Goal: Check status: Check status

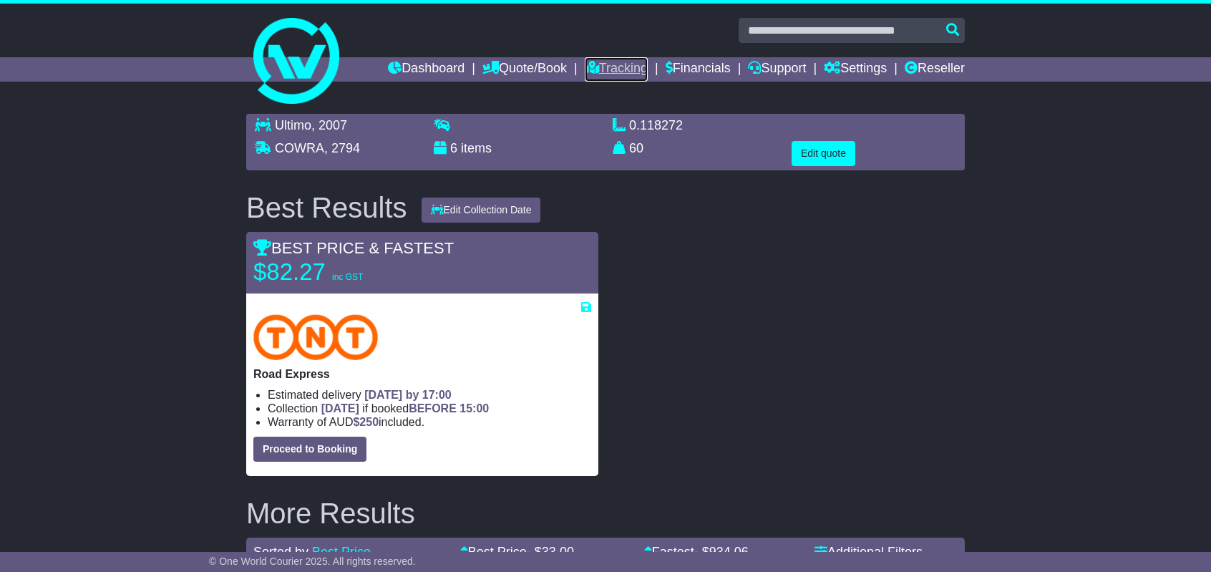
click at [627, 70] on link "Tracking" at bounding box center [616, 69] width 63 height 24
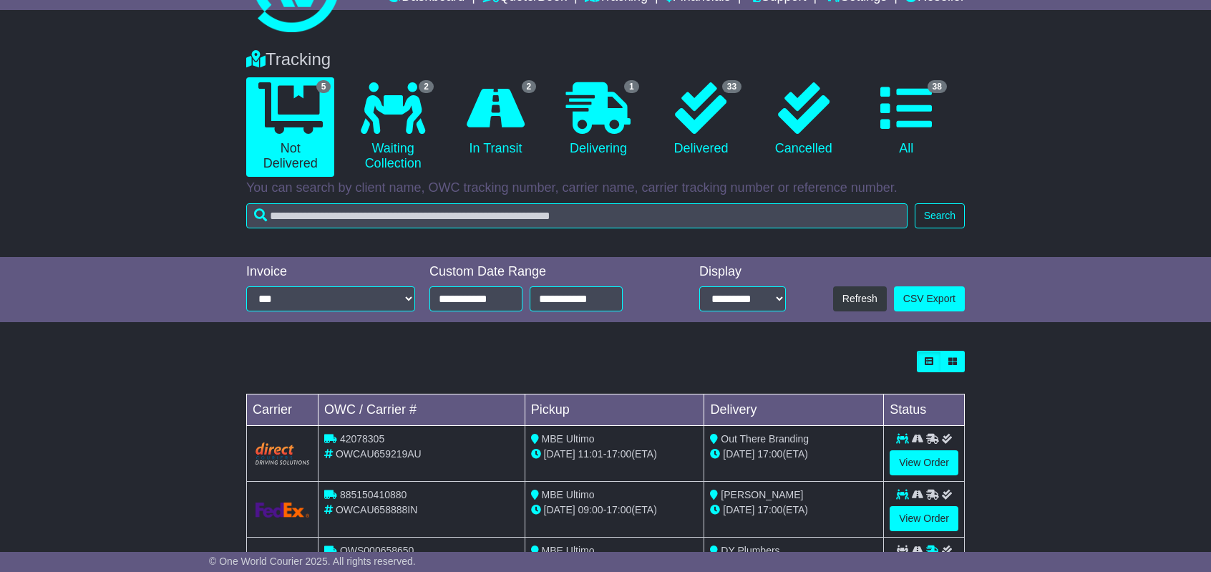
scroll to position [143, 0]
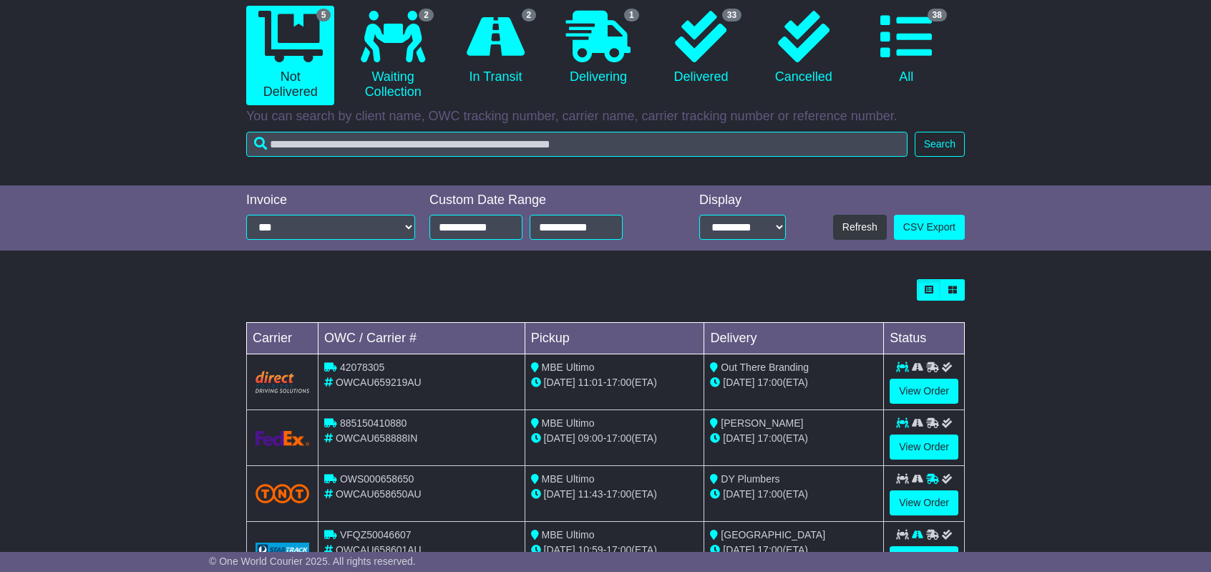
click at [375, 379] on span "OWCAU659219AU" at bounding box center [379, 382] width 86 height 11
copy span "OWCAU659219AU"
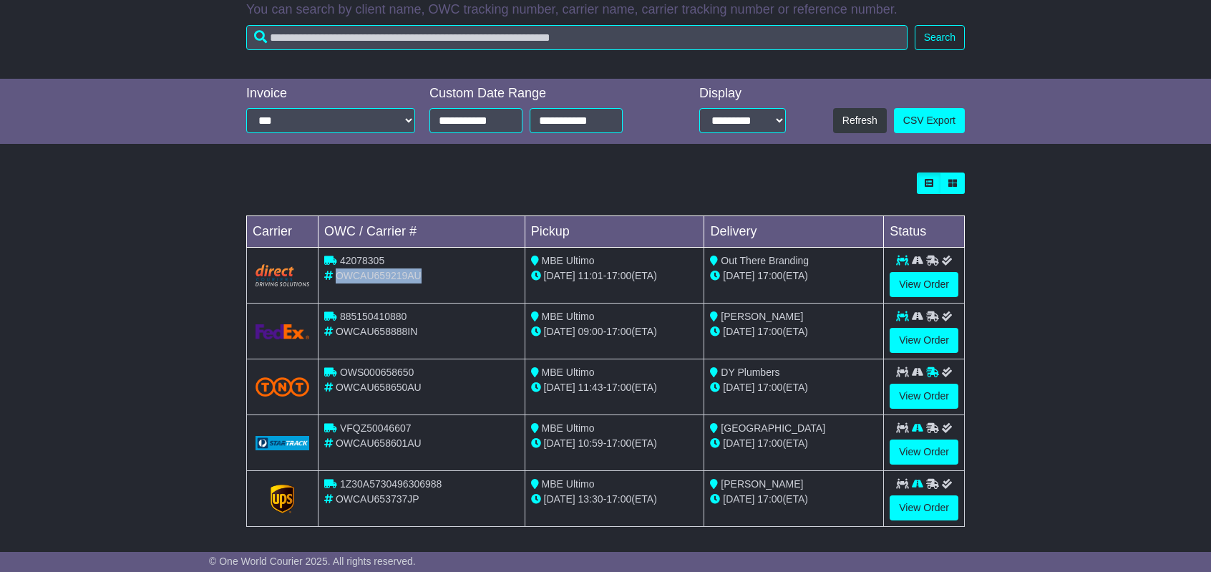
scroll to position [253, 0]
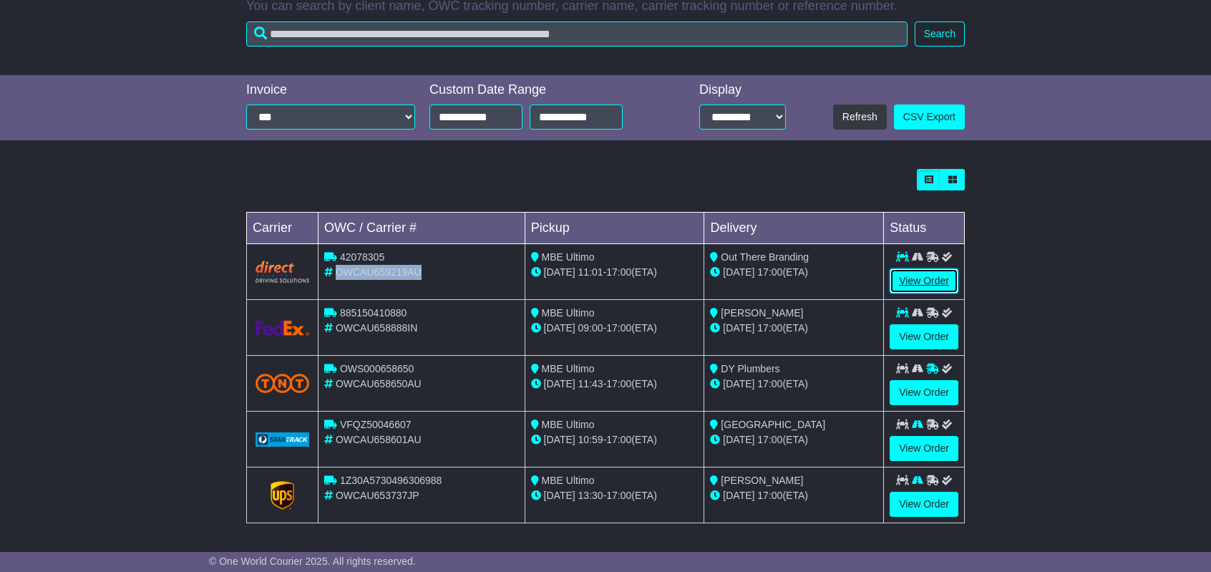
click at [925, 280] on link "View Order" at bounding box center [924, 280] width 69 height 25
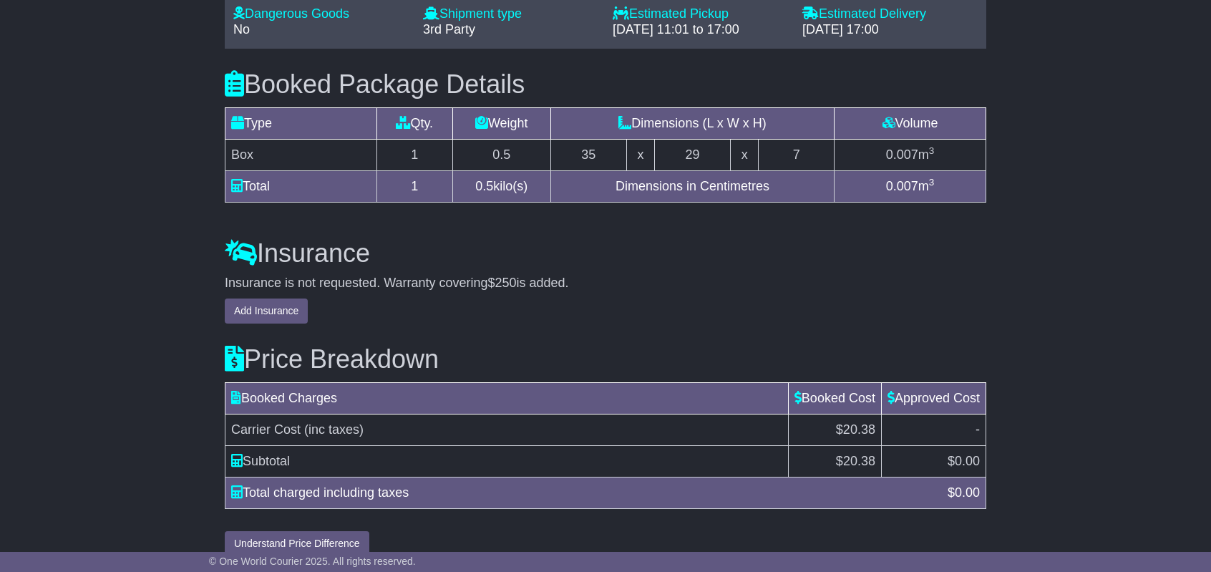
scroll to position [1317, 0]
